Goal: Transaction & Acquisition: Book appointment/travel/reservation

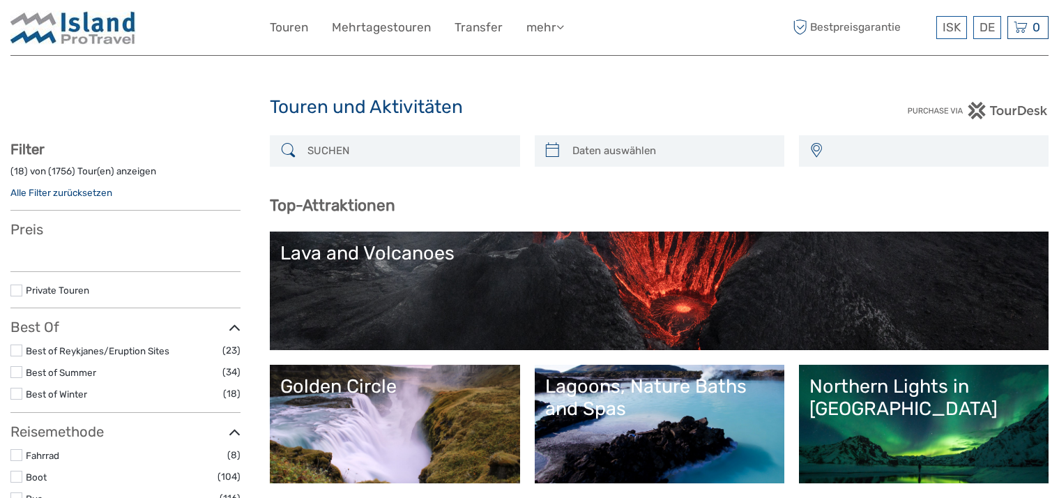
select select
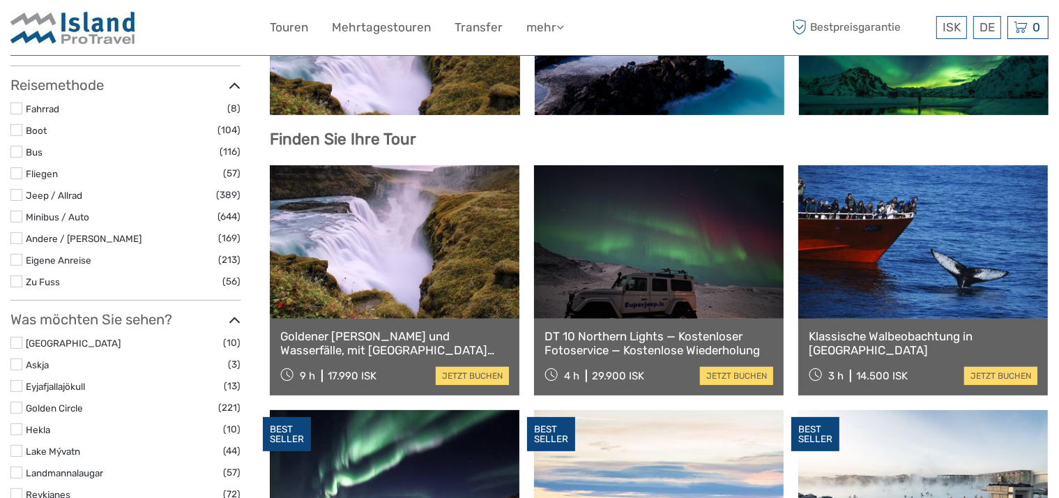
scroll to position [441, 0]
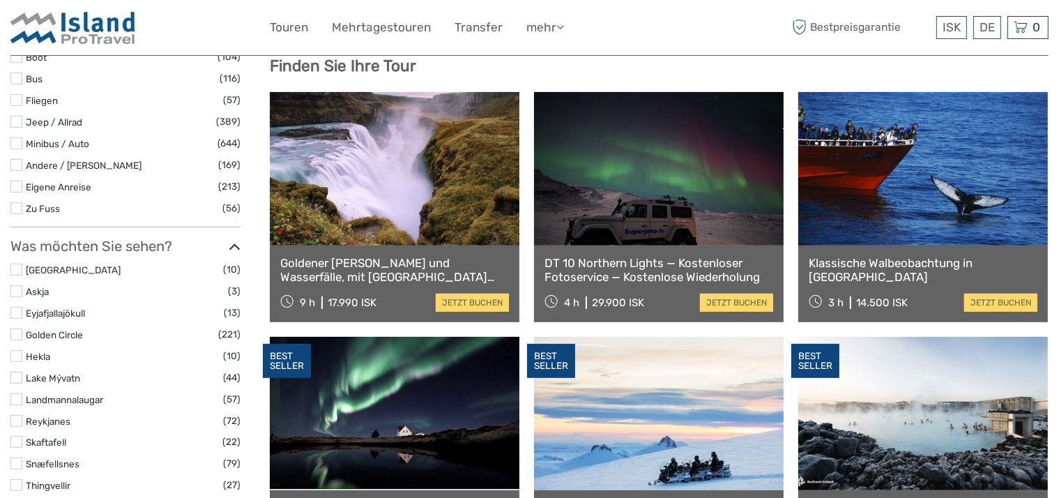
click at [866, 167] on link at bounding box center [922, 168] width 249 height 153
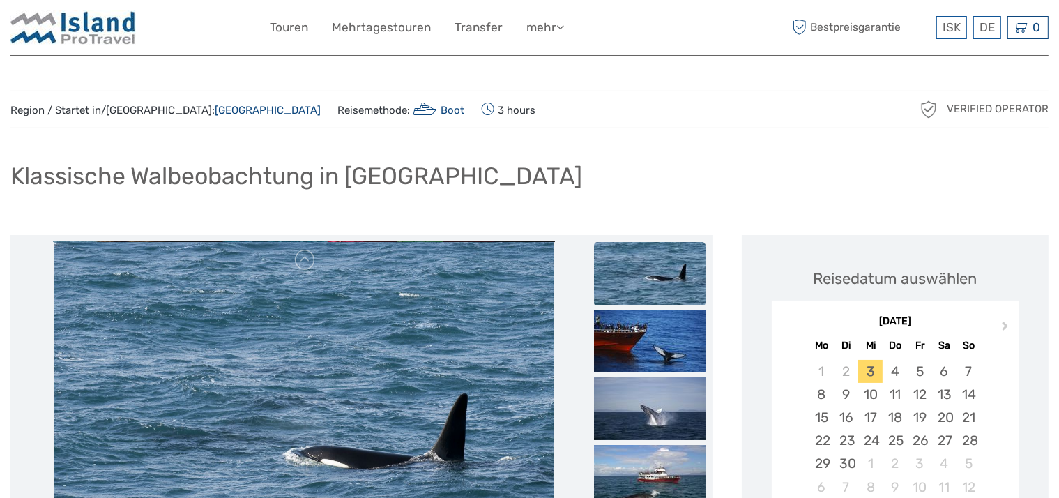
scroll to position [147, 0]
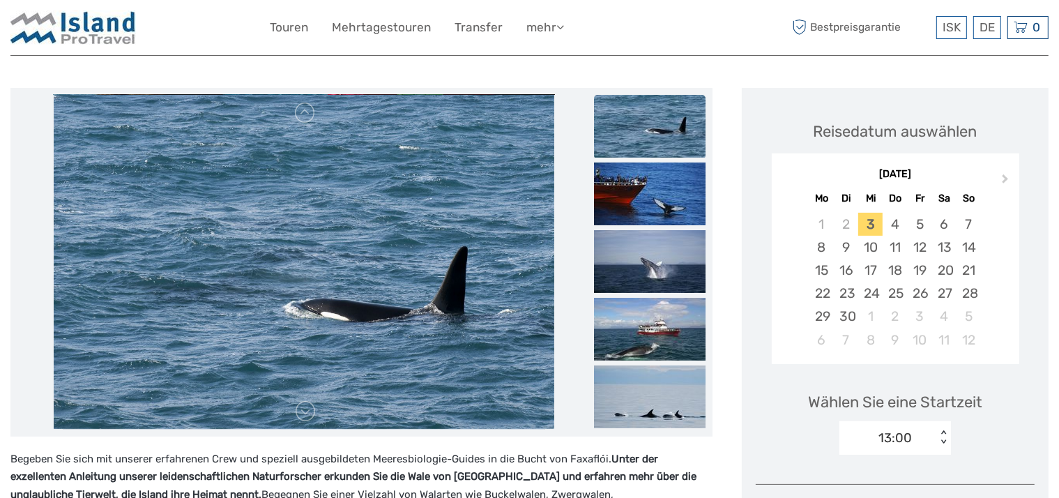
click at [891, 172] on div "[DATE] Mo Di Mi Do Fr Sa So" at bounding box center [894, 185] width 247 height 46
click at [891, 176] on div "[DATE]" at bounding box center [894, 174] width 247 height 15
click at [1005, 180] on span "Next Month" at bounding box center [1005, 181] width 0 height 20
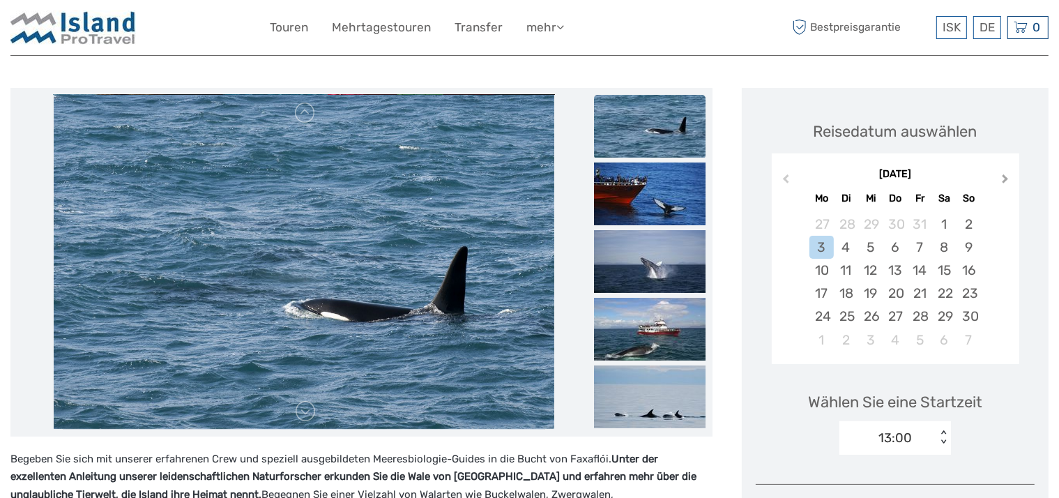
click at [1005, 180] on span "Next Month" at bounding box center [1005, 181] width 0 height 20
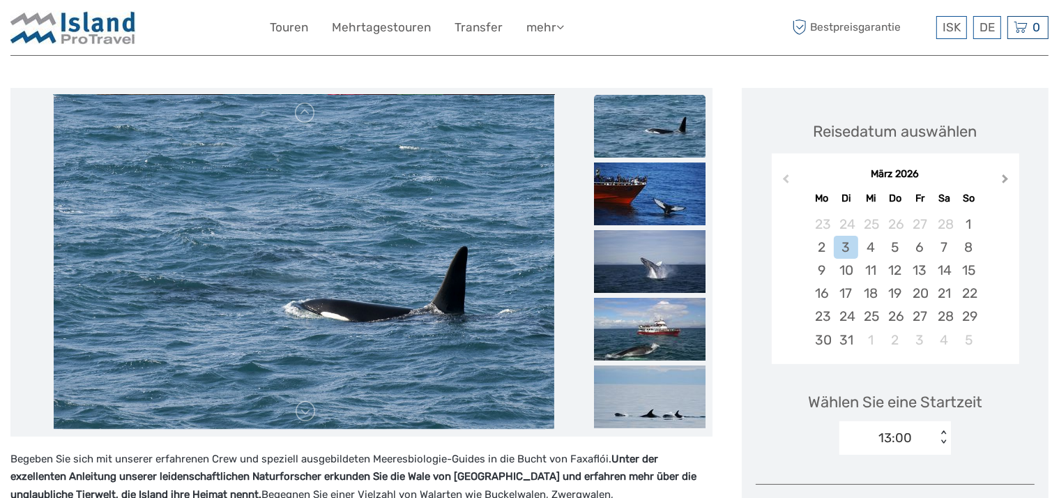
click at [1005, 180] on span "Next Month" at bounding box center [1005, 181] width 0 height 20
click at [849, 243] on div "7" at bounding box center [845, 247] width 24 height 23
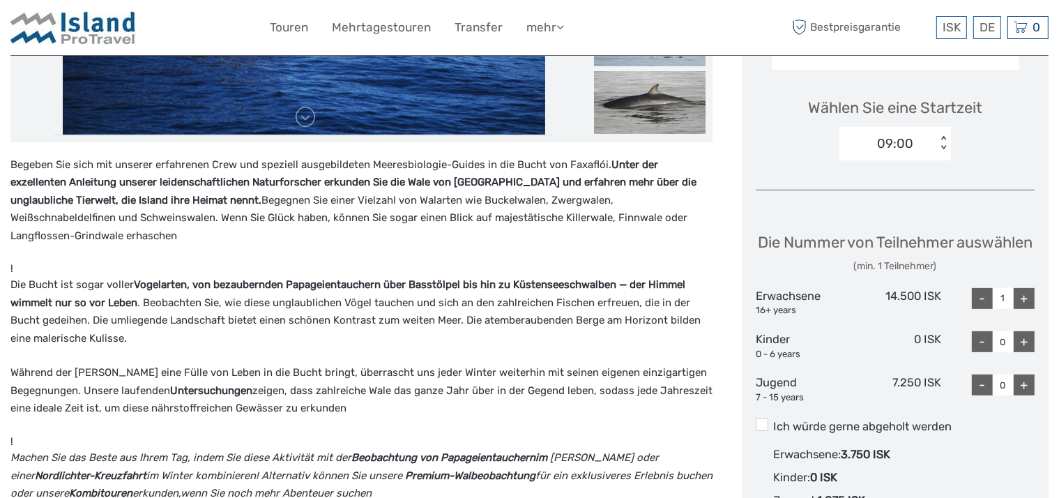
scroll to position [515, 0]
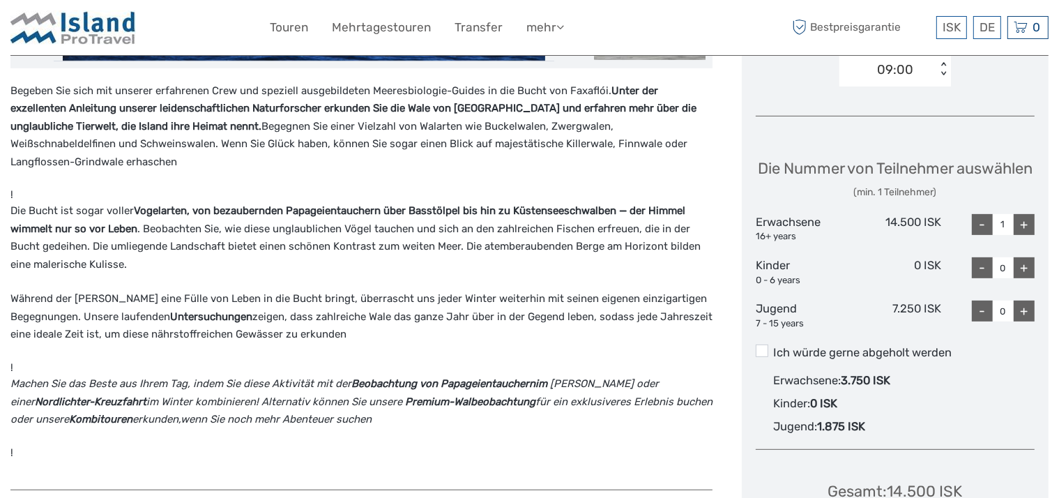
drag, startPoint x: 762, startPoint y: 375, endPoint x: 831, endPoint y: 378, distance: 69.1
click at [762, 357] on span at bounding box center [761, 350] width 13 height 13
click at [773, 347] on input "Ich würde gerne abgeholt werden" at bounding box center [773, 347] width 0 height 0
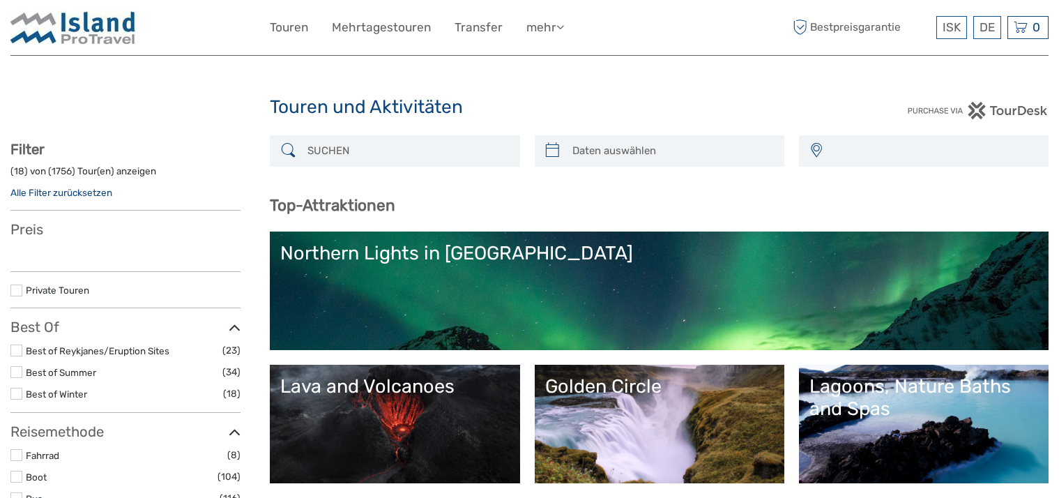
select select
click at [338, 148] on input "search" at bounding box center [407, 151] width 210 height 24
select select
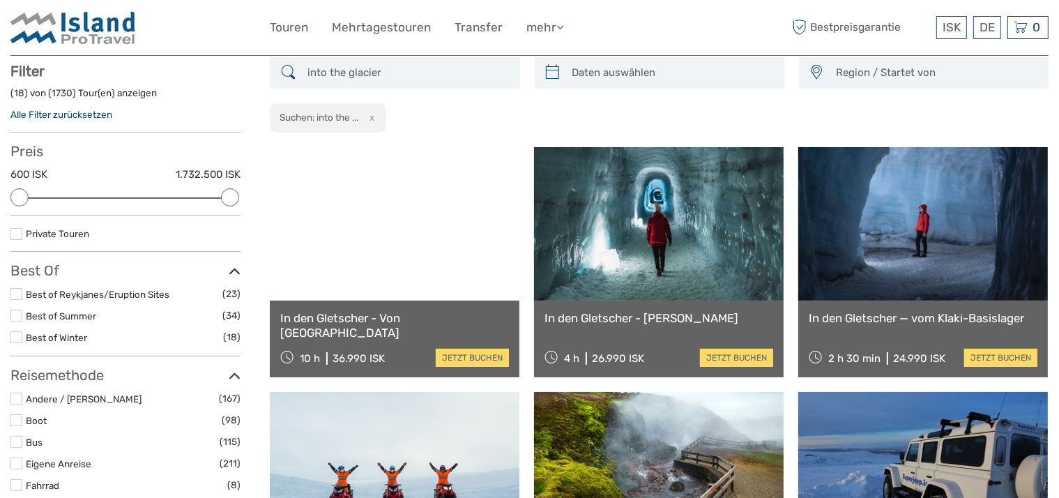
scroll to position [79, 0]
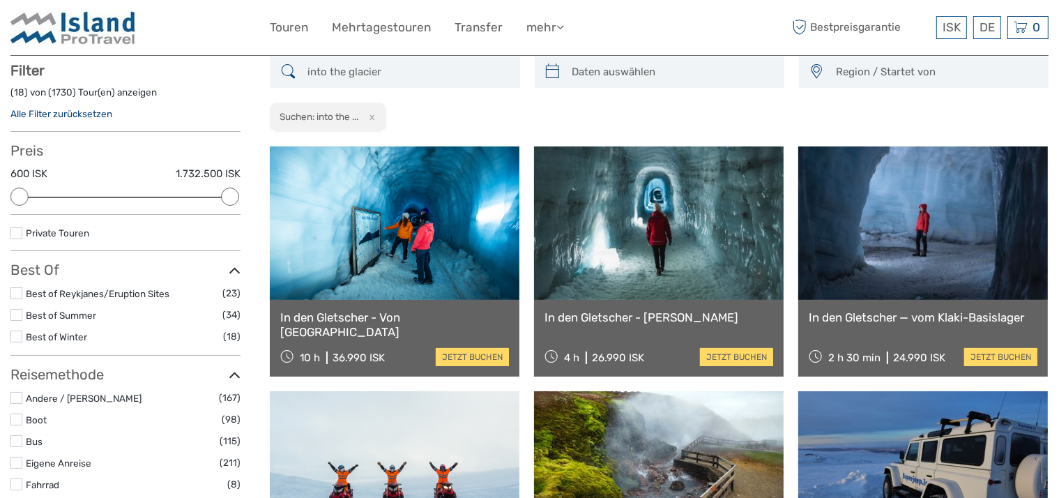
type input "into the glacier"
click at [402, 259] on link at bounding box center [394, 222] width 249 height 153
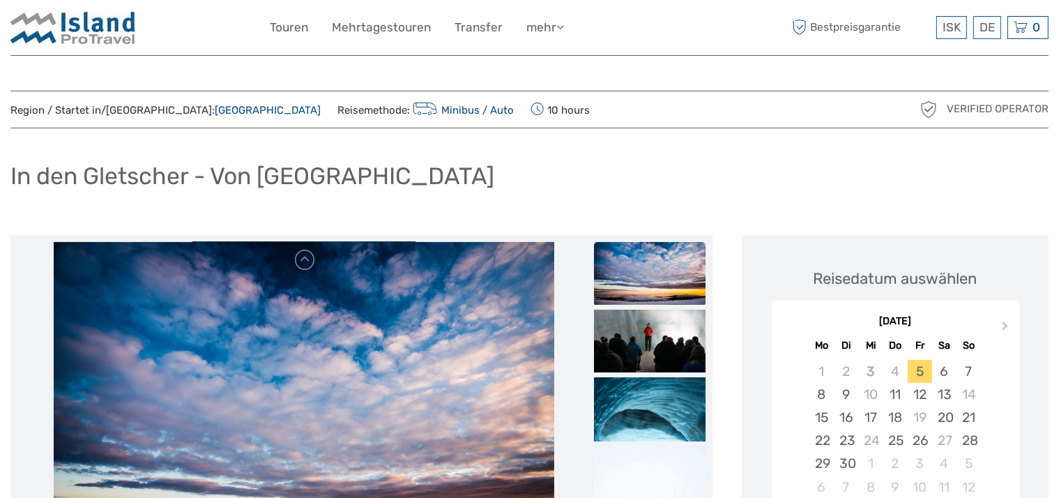
scroll to position [147, 0]
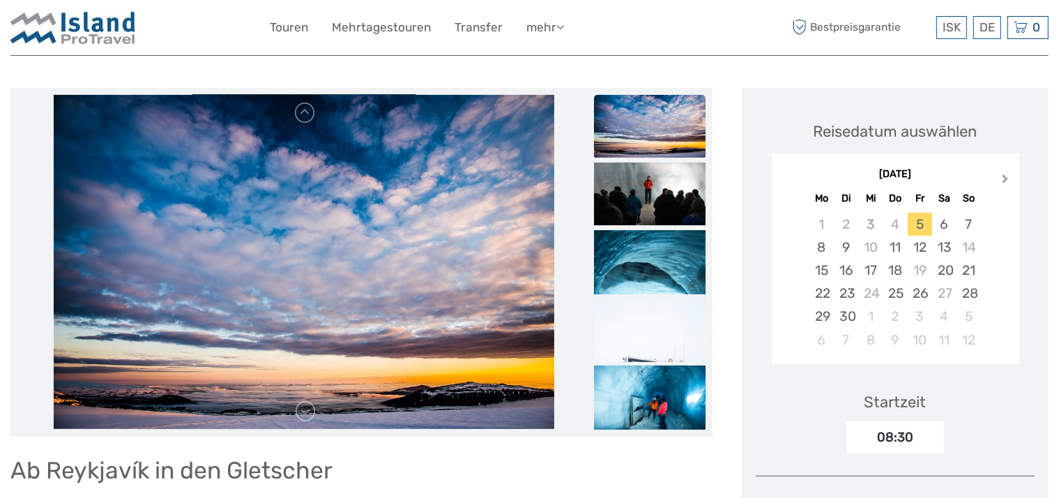
click at [1006, 181] on button "Next Month" at bounding box center [1006, 182] width 22 height 22
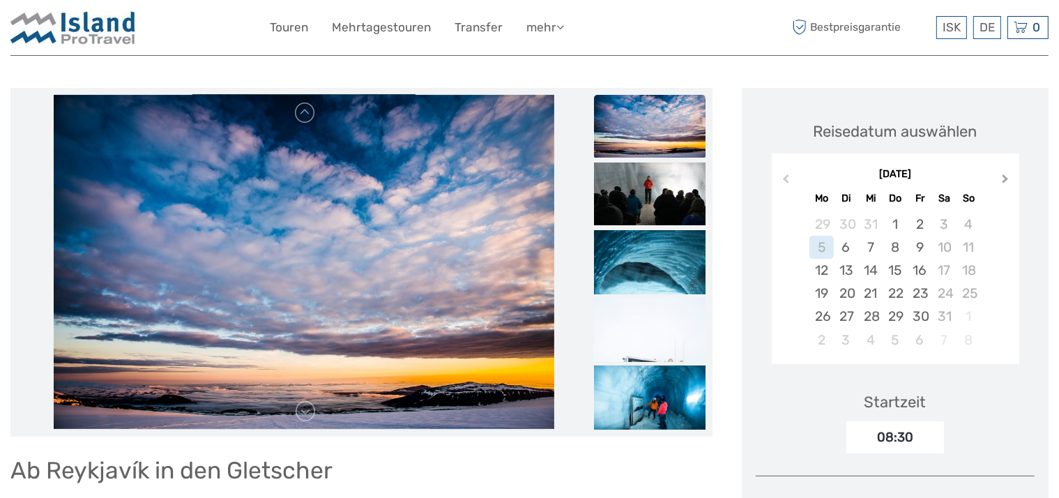
scroll to position [0, 0]
click at [1006, 181] on button "Next Month" at bounding box center [1006, 182] width 22 height 22
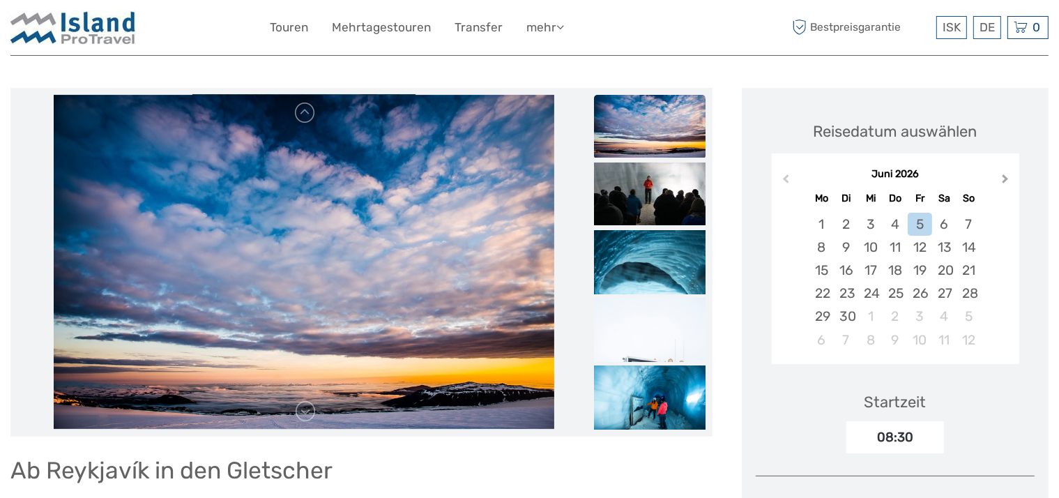
click at [1006, 181] on button "Next Month" at bounding box center [1006, 182] width 22 height 22
click at [877, 275] on div "15" at bounding box center [870, 270] width 24 height 23
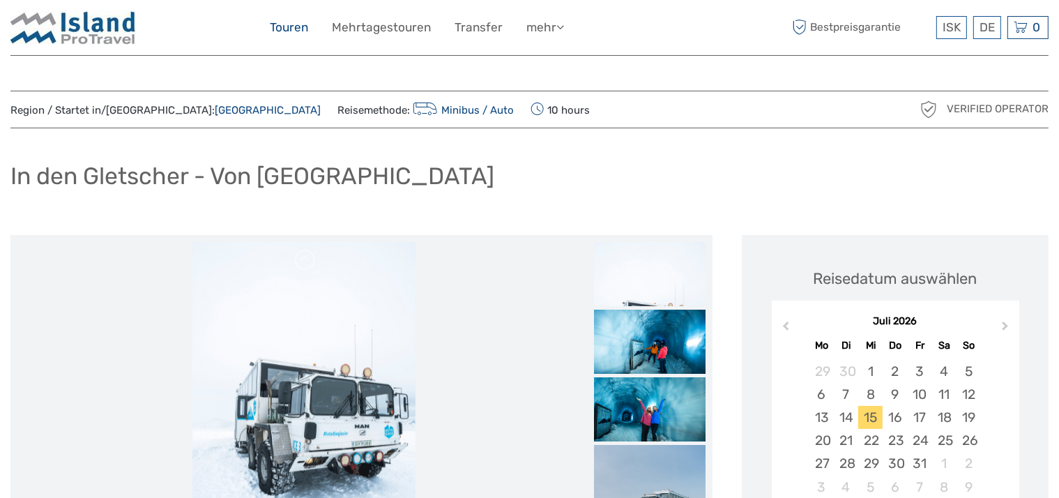
click at [302, 29] on link "Touren" at bounding box center [289, 27] width 38 height 20
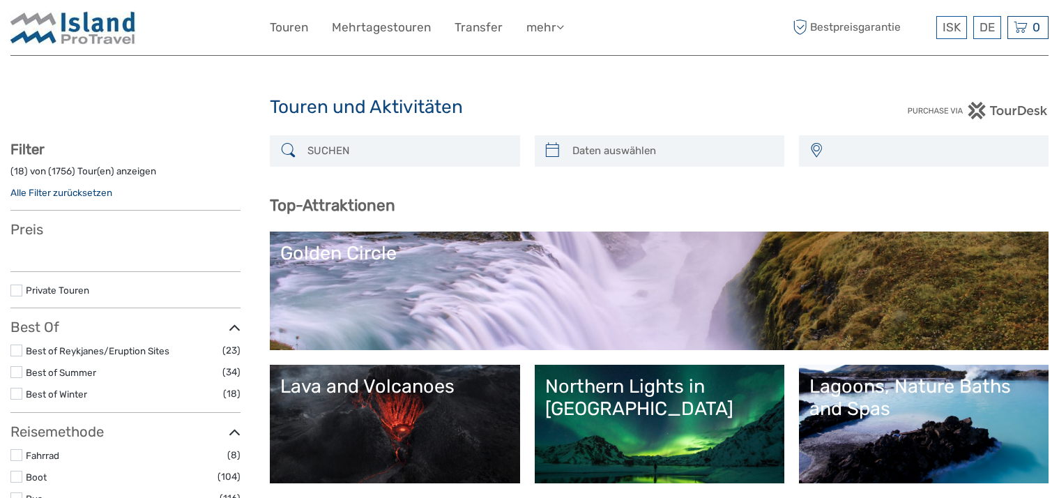
select select
click at [357, 146] on input "search" at bounding box center [407, 151] width 210 height 24
select select
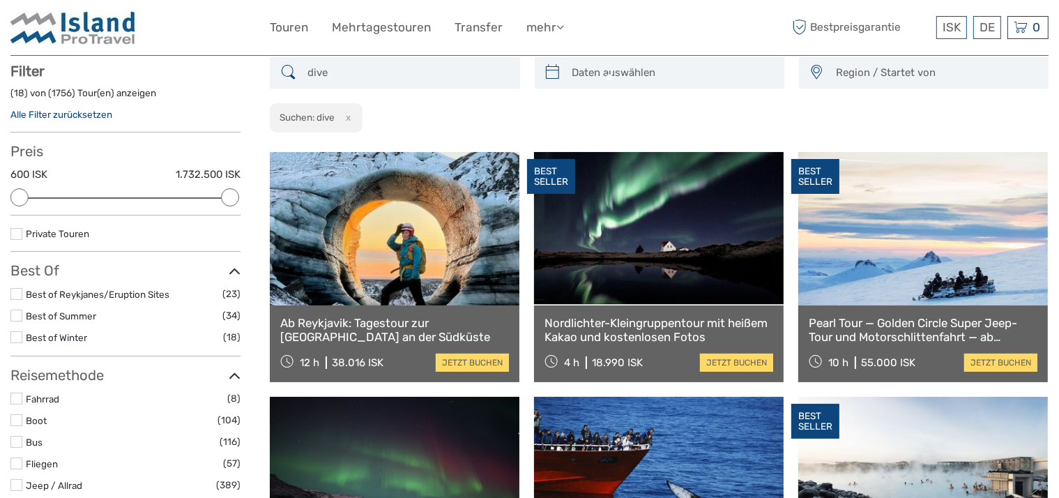
scroll to position [79, 0]
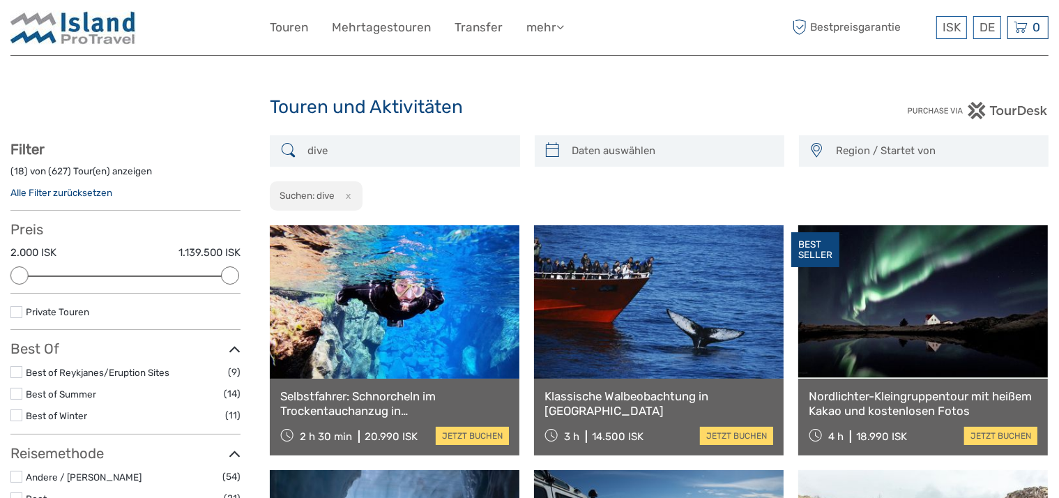
type input "dive"
click at [386, 330] on link at bounding box center [394, 301] width 249 height 153
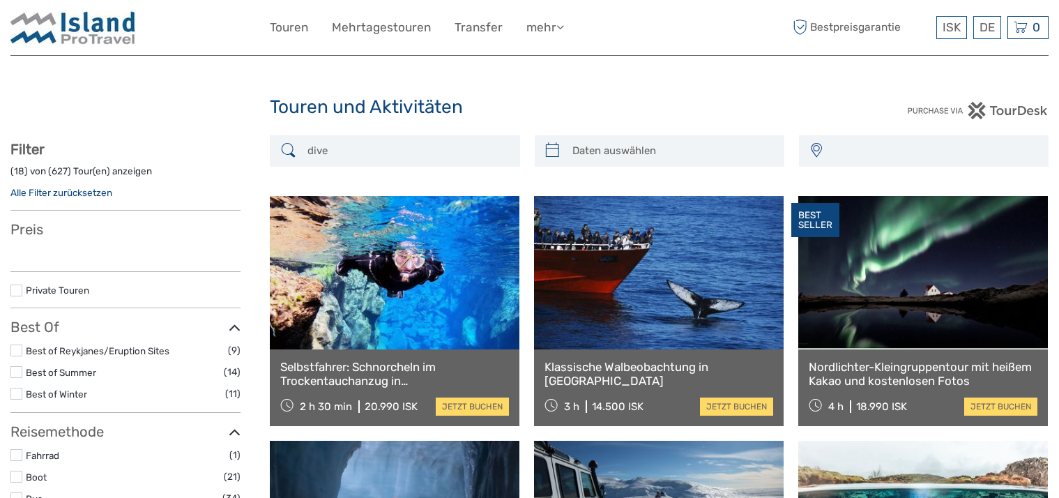
select select
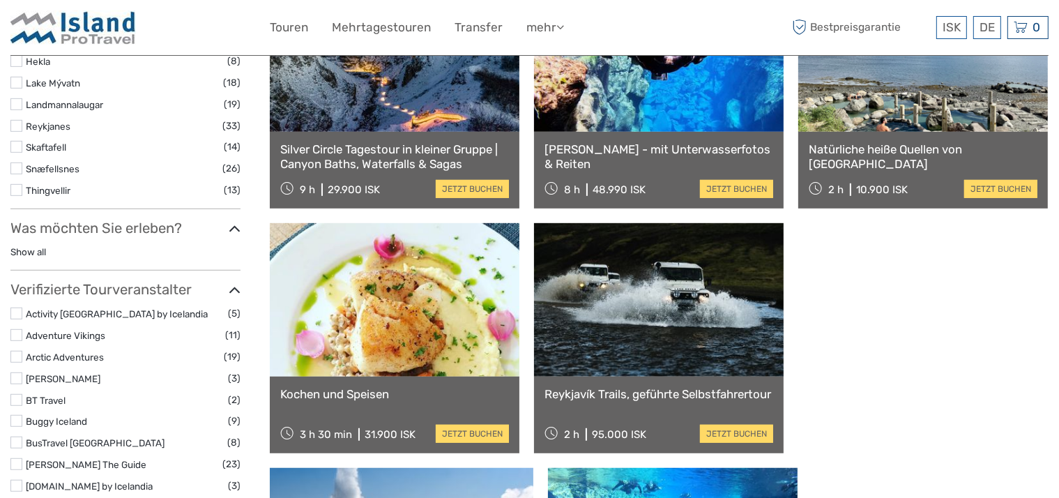
scroll to position [956, 0]
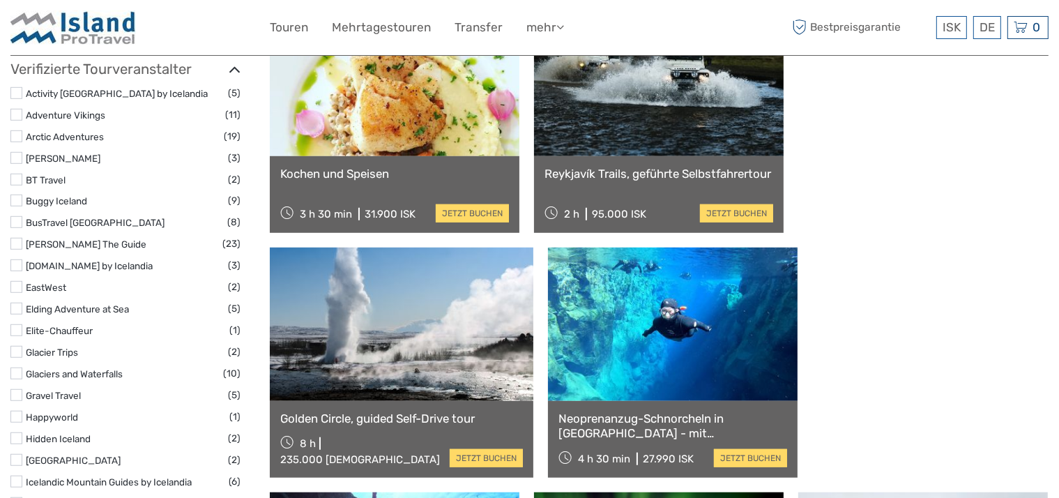
click at [548, 361] on link at bounding box center [672, 323] width 249 height 153
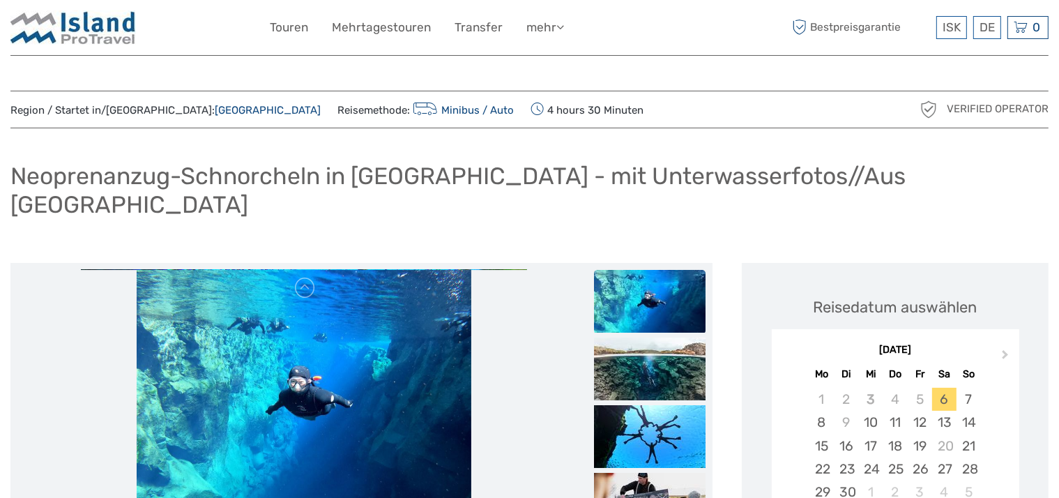
scroll to position [73, 0]
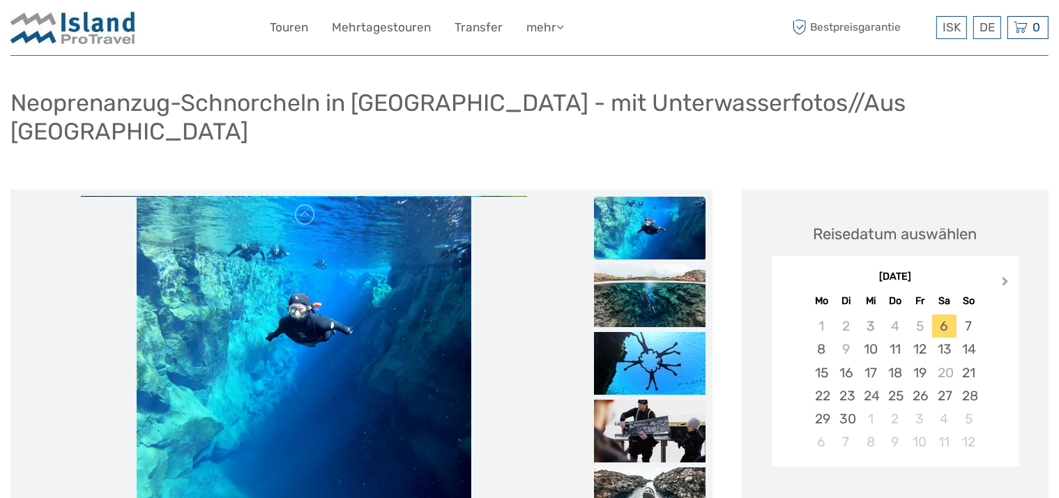
click at [1004, 273] on button "Next Month" at bounding box center [1006, 284] width 22 height 22
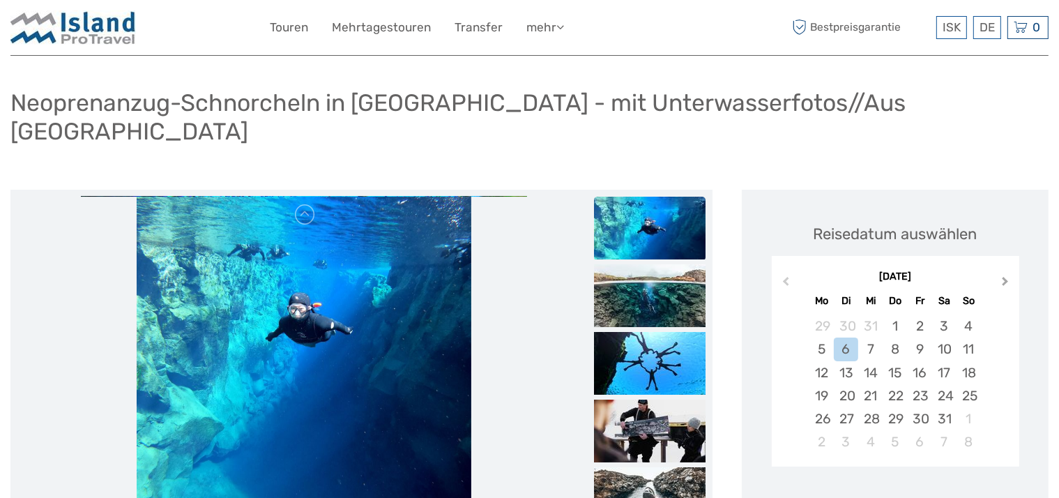
click at [1004, 273] on button "Next Month" at bounding box center [1006, 284] width 22 height 22
click at [1005, 274] on span "Next Month" at bounding box center [1005, 284] width 0 height 20
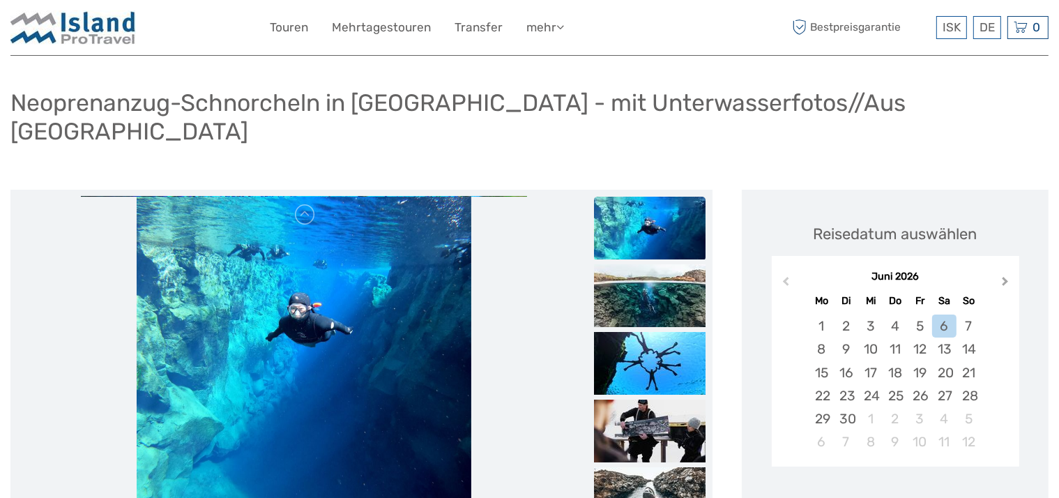
click at [999, 273] on button "Next Month" at bounding box center [1006, 284] width 22 height 22
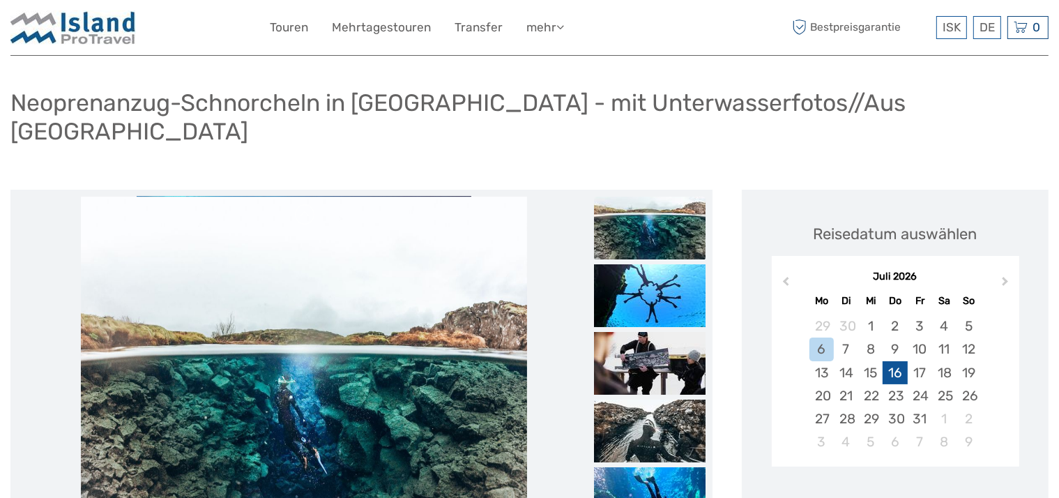
click at [896, 361] on div "16" at bounding box center [894, 372] width 24 height 23
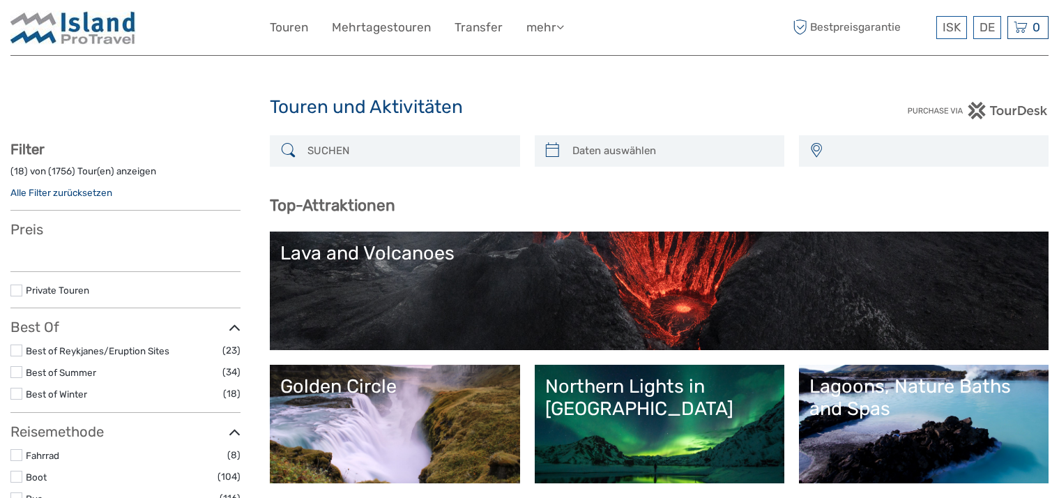
select select
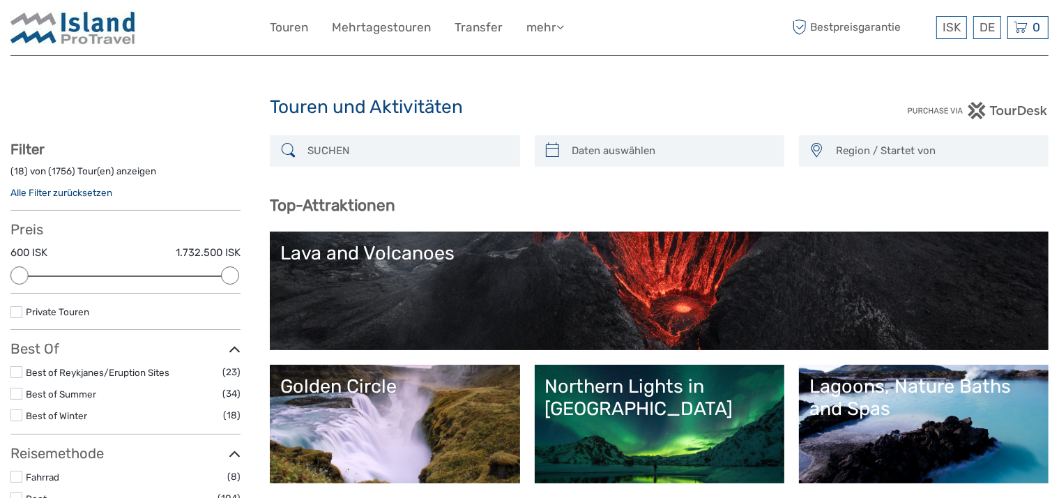
click at [408, 142] on input "search" at bounding box center [407, 151] width 210 height 24
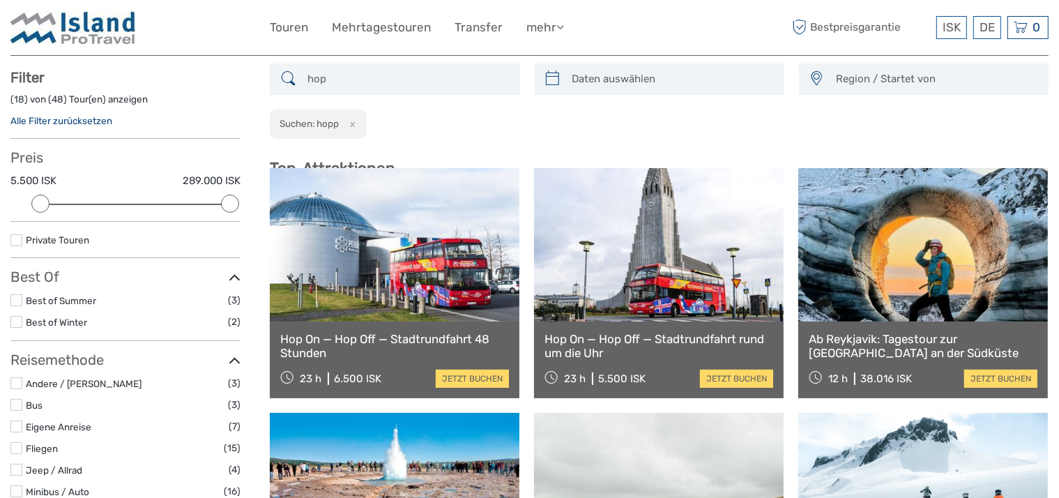
scroll to position [79, 0]
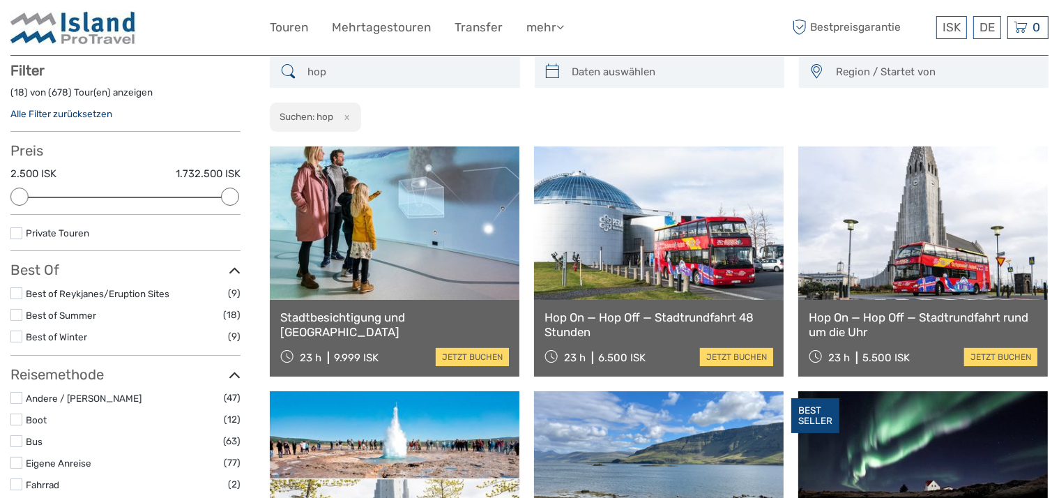
type input "hop"
click at [690, 295] on link at bounding box center [658, 222] width 249 height 153
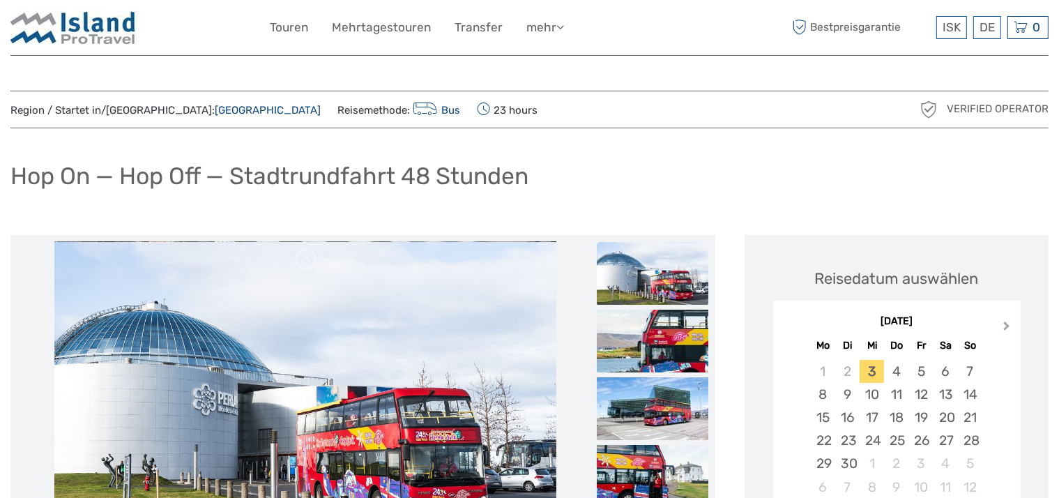
click at [1006, 322] on span "Next Month" at bounding box center [1006, 328] width 0 height 20
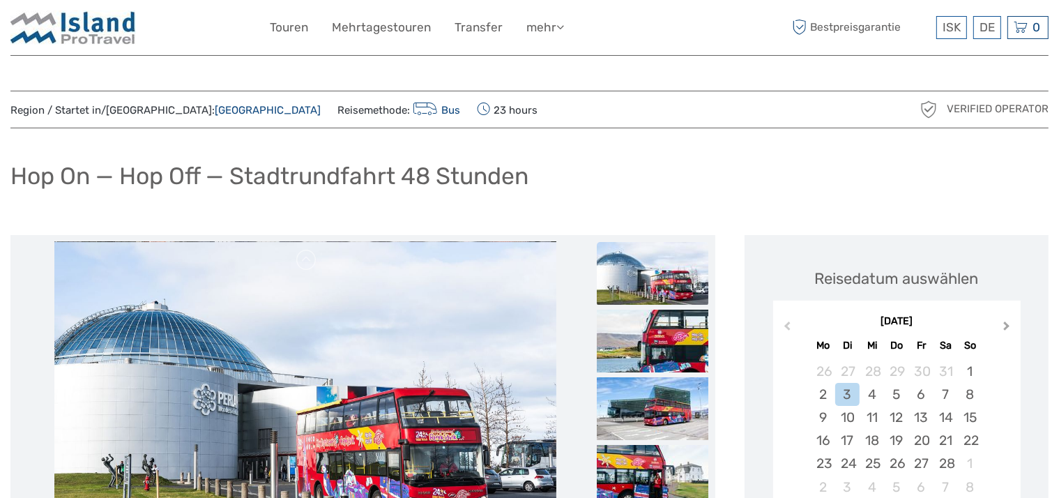
click at [1006, 322] on span "Next Month" at bounding box center [1006, 328] width 0 height 20
click at [1000, 328] on button "Next Month" at bounding box center [1008, 329] width 22 height 22
click at [999, 322] on button "Next Month" at bounding box center [1008, 329] width 22 height 22
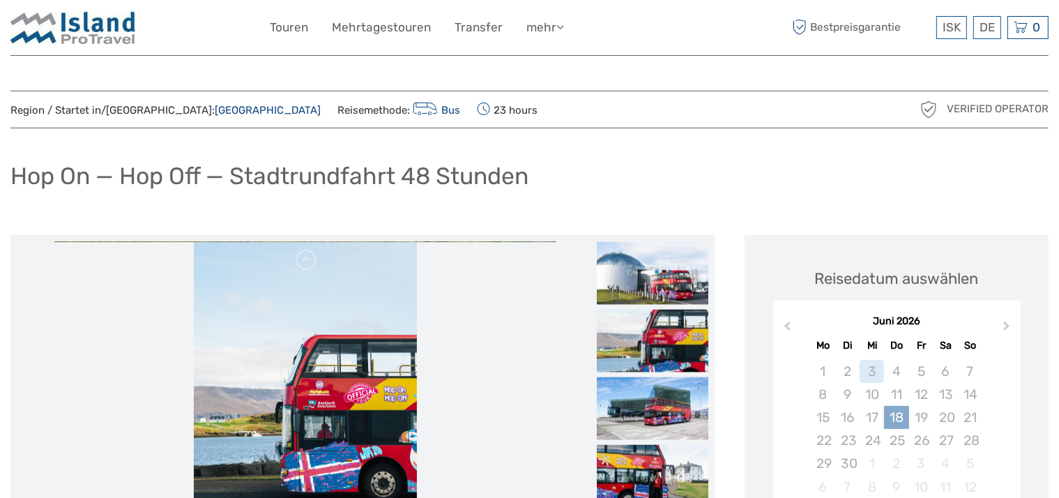
click at [902, 410] on div "18" at bounding box center [896, 417] width 24 height 23
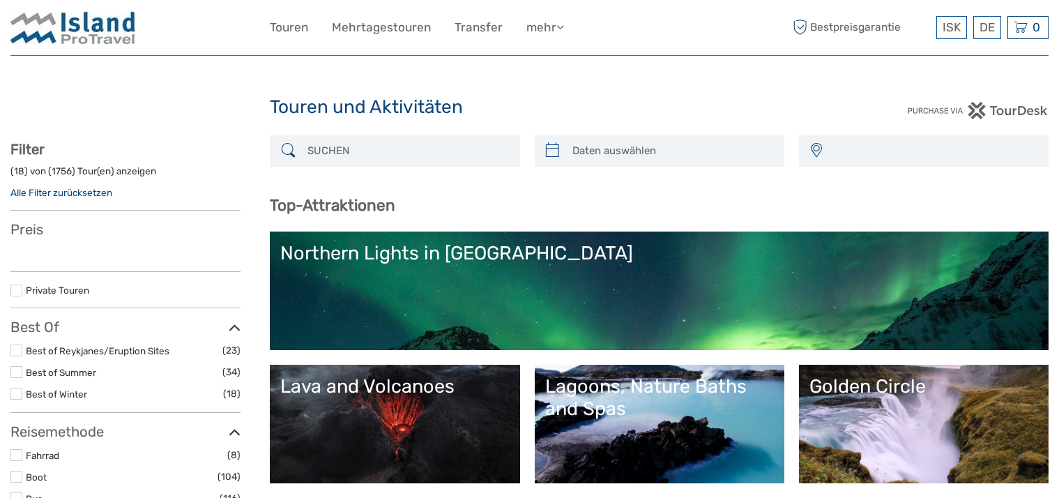
select select
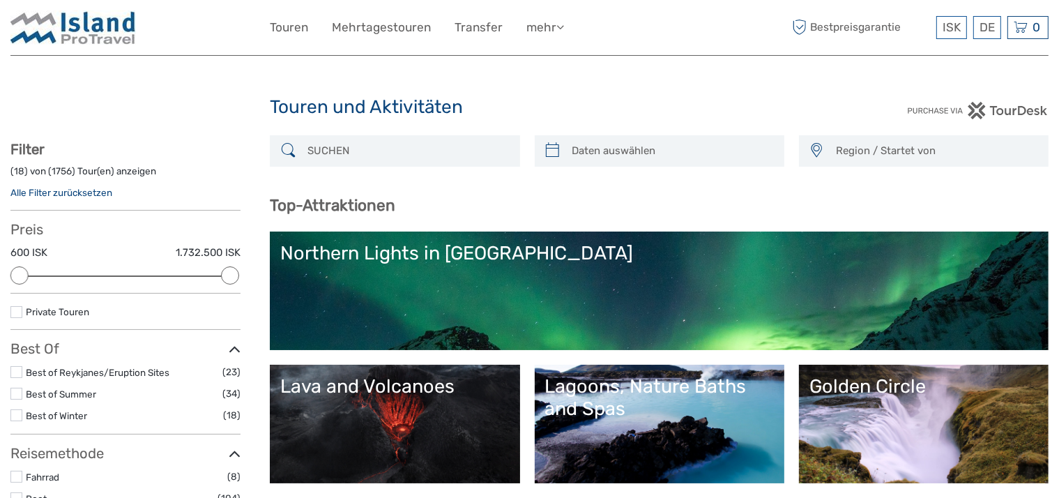
click at [397, 152] on input "search" at bounding box center [407, 151] width 210 height 24
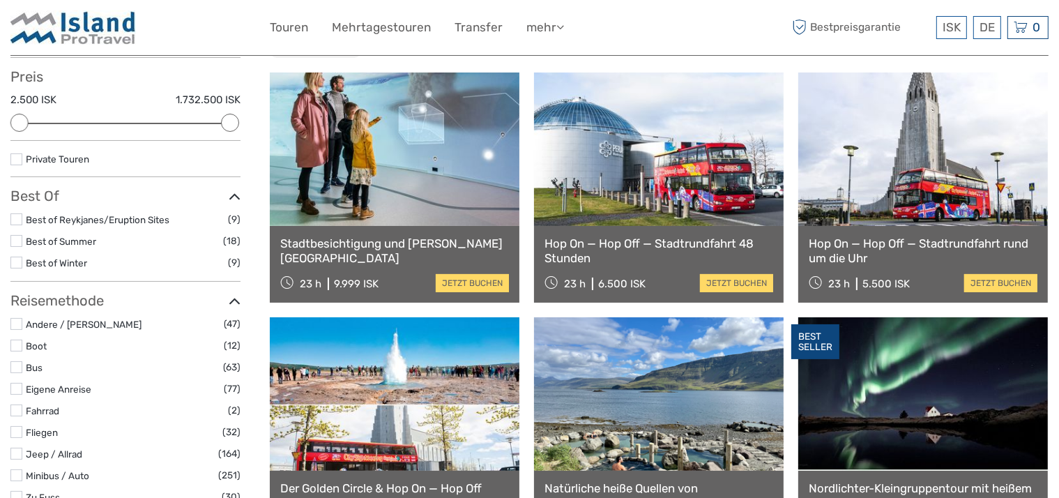
scroll to position [226, 0]
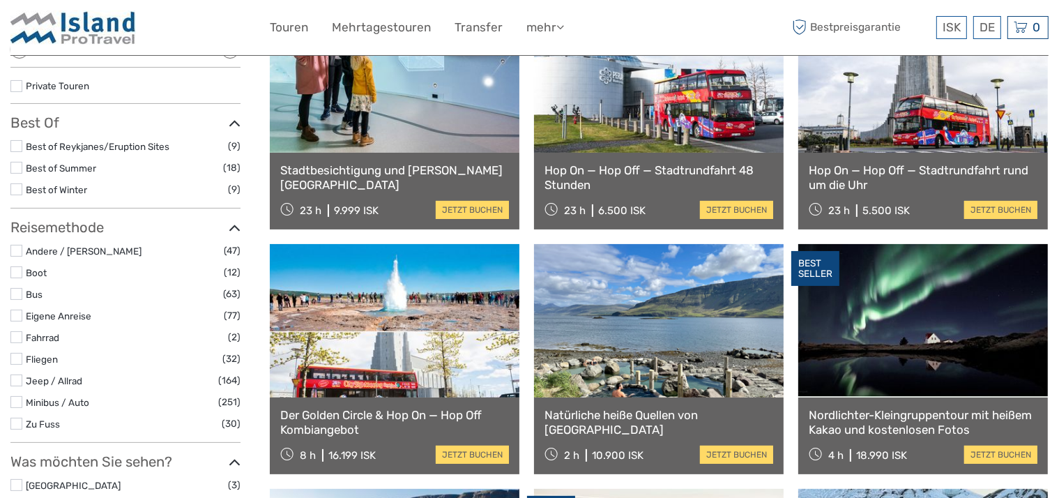
type input "hop"
click at [904, 180] on link "Hop On — Hop Off — Stadtrundfahrt rund um die Uhr" at bounding box center [922, 177] width 229 height 29
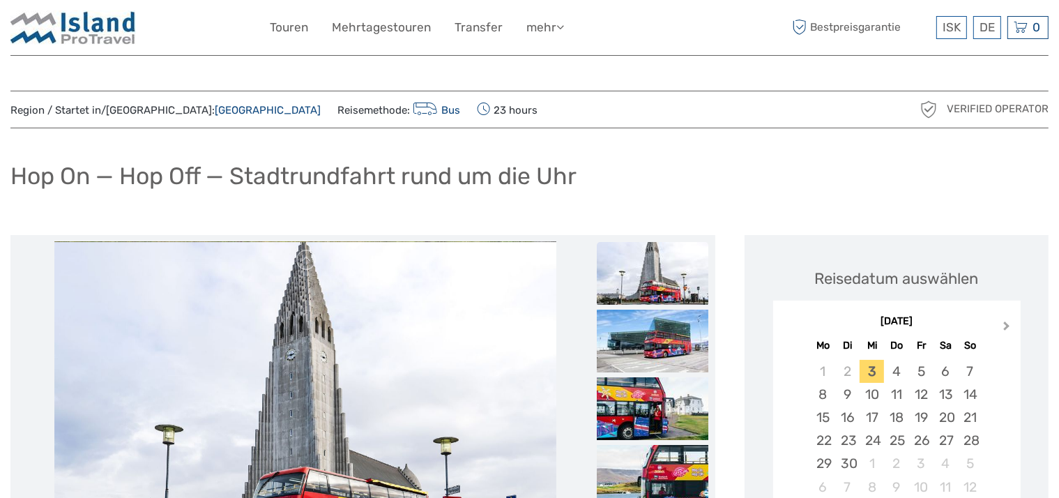
click at [1006, 328] on button "Next Month" at bounding box center [1008, 329] width 22 height 22
click at [1006, 328] on span "Next Month" at bounding box center [1006, 328] width 0 height 20
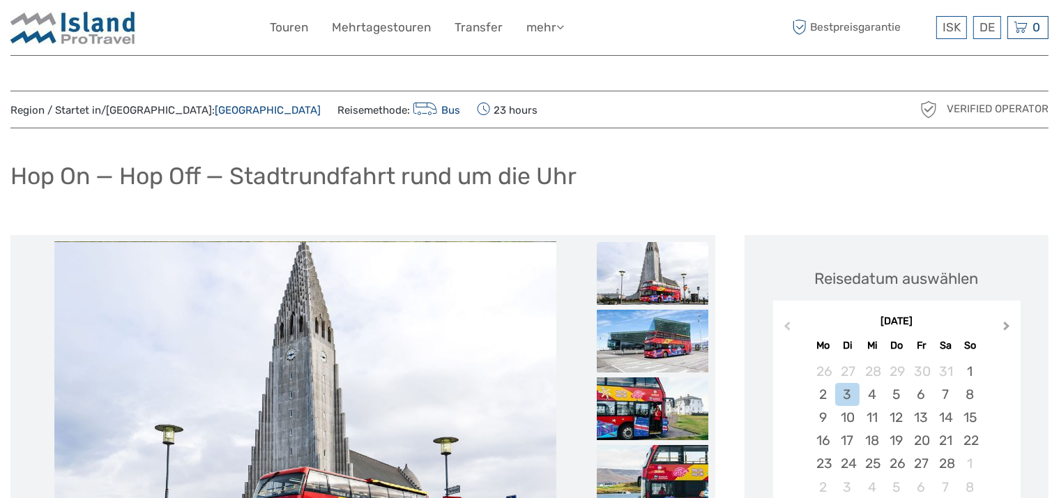
click at [1006, 328] on span "Next Month" at bounding box center [1006, 328] width 0 height 20
click at [1006, 328] on div "Mai 2026" at bounding box center [896, 321] width 247 height 15
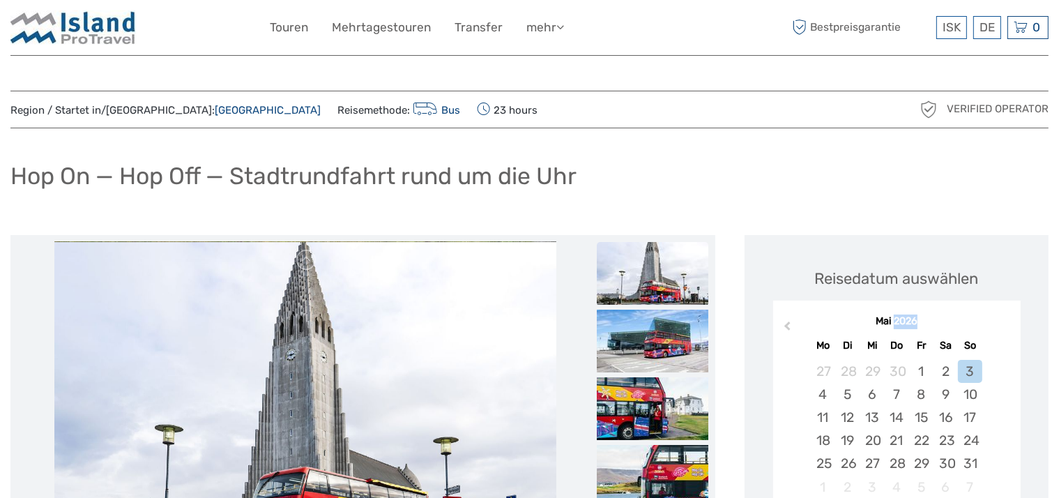
click at [1006, 328] on div "Mai 2026" at bounding box center [896, 321] width 247 height 15
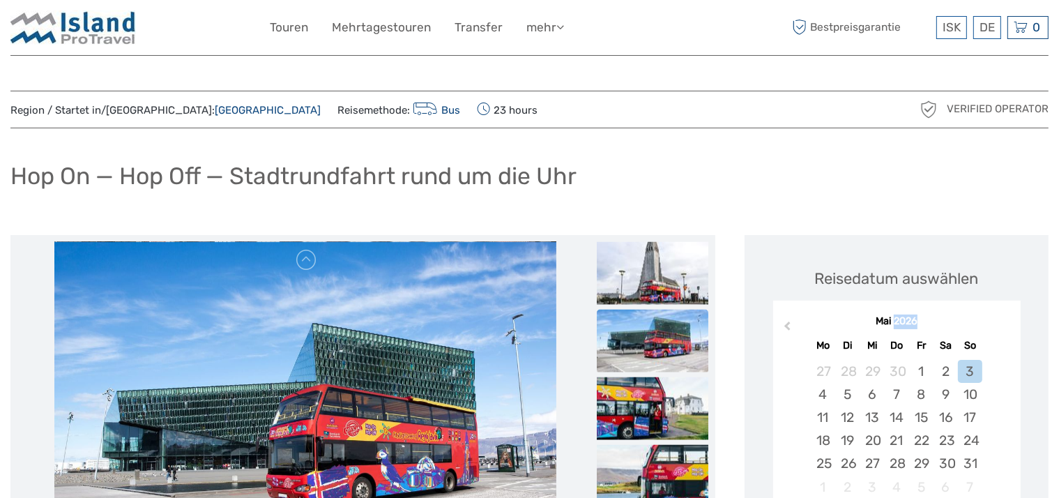
scroll to position [220, 0]
